Goal: Find specific page/section: Find specific page/section

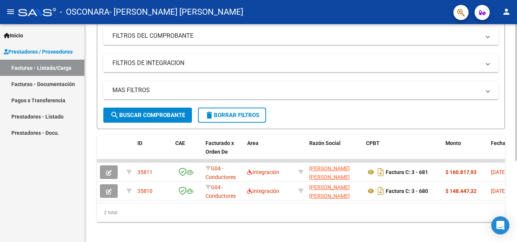
scroll to position [129, 0]
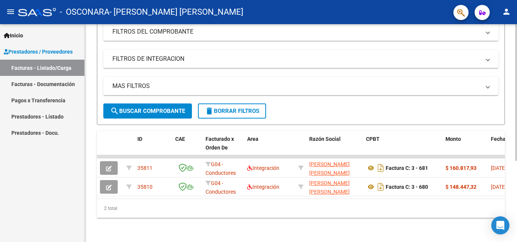
click at [516, 167] on div at bounding box center [516, 174] width 2 height 137
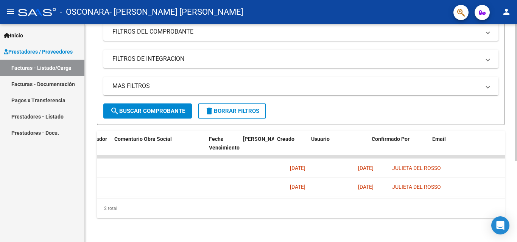
scroll to position [0, 1187]
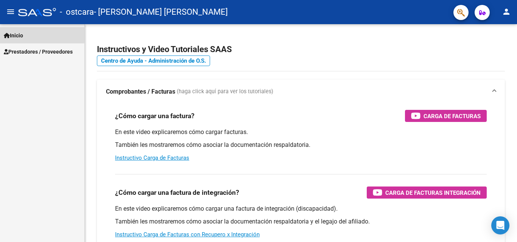
click at [18, 33] on span "Inicio" at bounding box center [13, 35] width 19 height 8
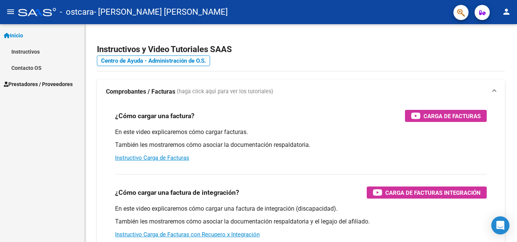
click at [42, 83] on span "Prestadores / Proveedores" at bounding box center [38, 84] width 69 height 8
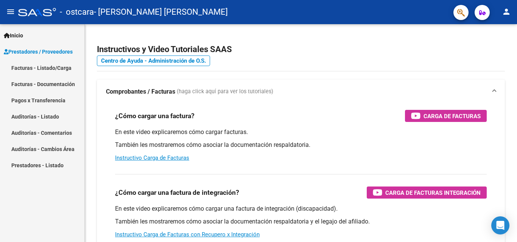
click at [43, 70] on link "Facturas - Listado/Carga" at bounding box center [42, 68] width 84 height 16
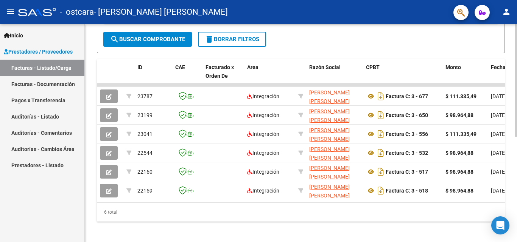
scroll to position [201, 0]
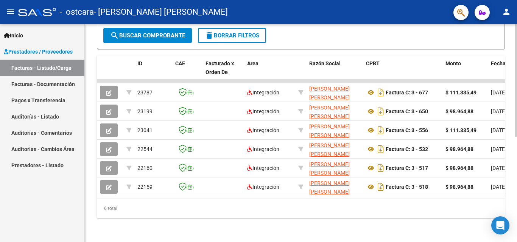
click at [516, 182] on div at bounding box center [516, 186] width 2 height 113
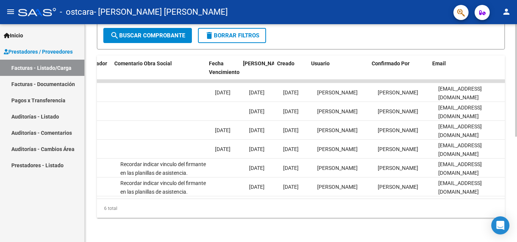
scroll to position [0, 1187]
